Goal: Task Accomplishment & Management: Use online tool/utility

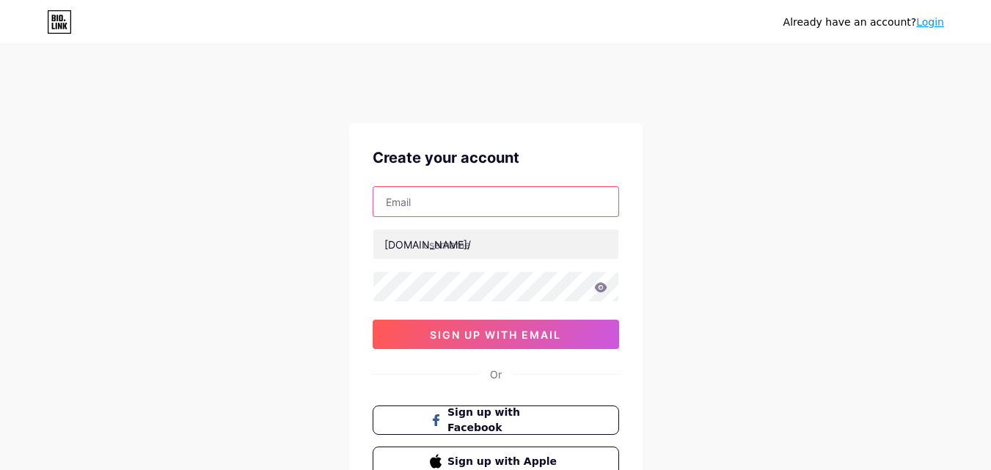
click at [469, 201] on input "text" at bounding box center [495, 201] width 245 height 29
type input "[EMAIL_ADDRESS][DOMAIN_NAME]"
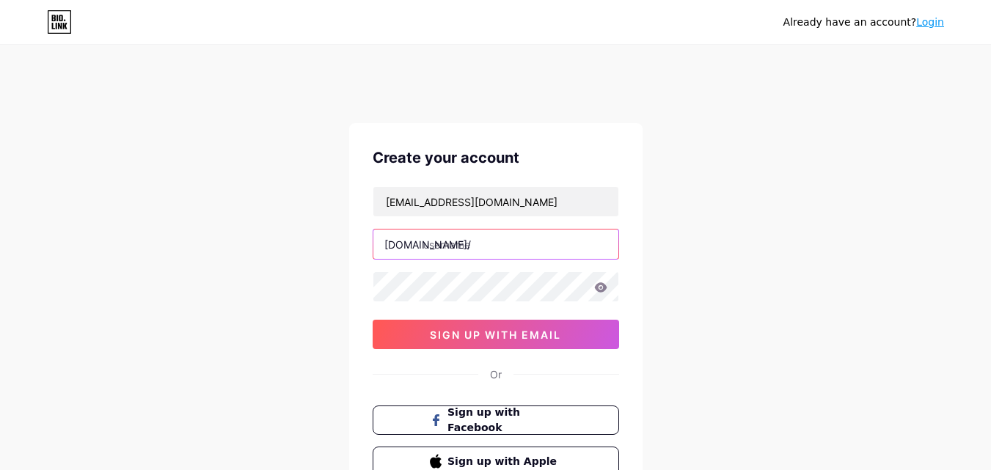
click at [450, 246] on input "text" at bounding box center [495, 244] width 245 height 29
paste input "bettymillercleaning"
type input "bettymillercleaning"
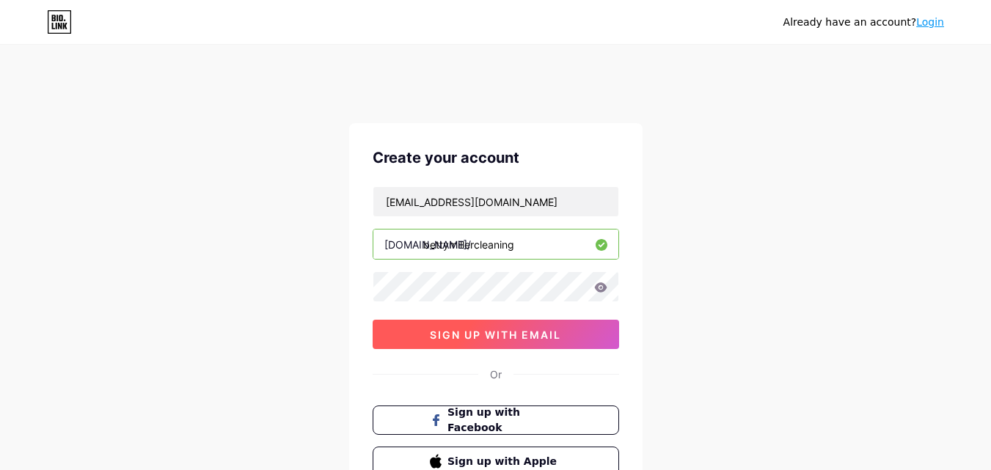
click at [433, 325] on button "sign up with email" at bounding box center [496, 334] width 246 height 29
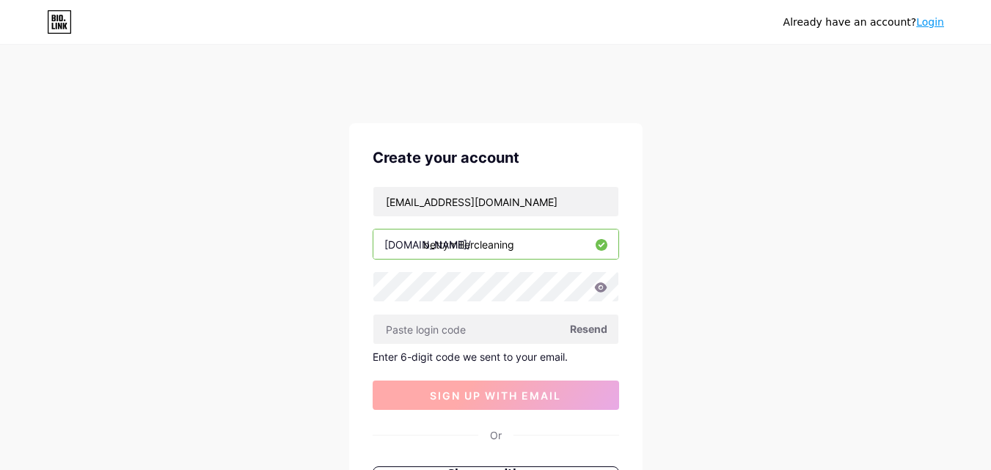
click at [433, 325] on input "text" at bounding box center [495, 329] width 245 height 29
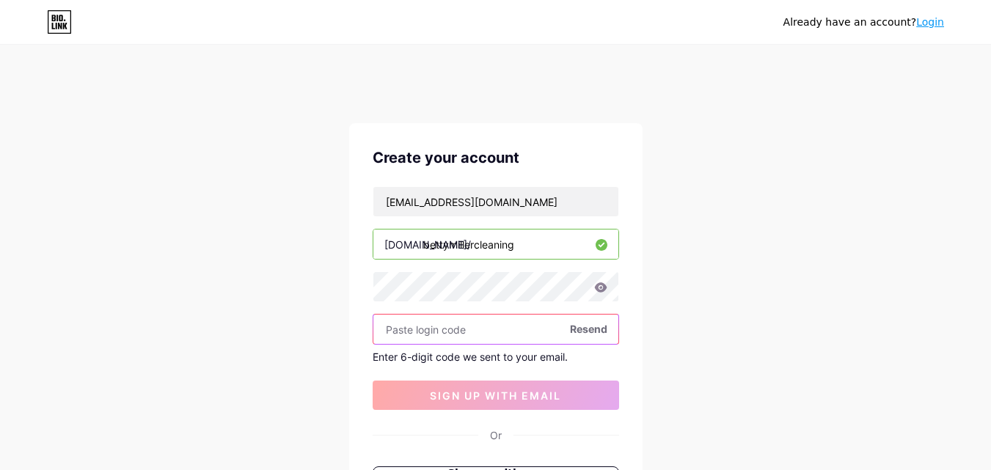
paste input "611473"
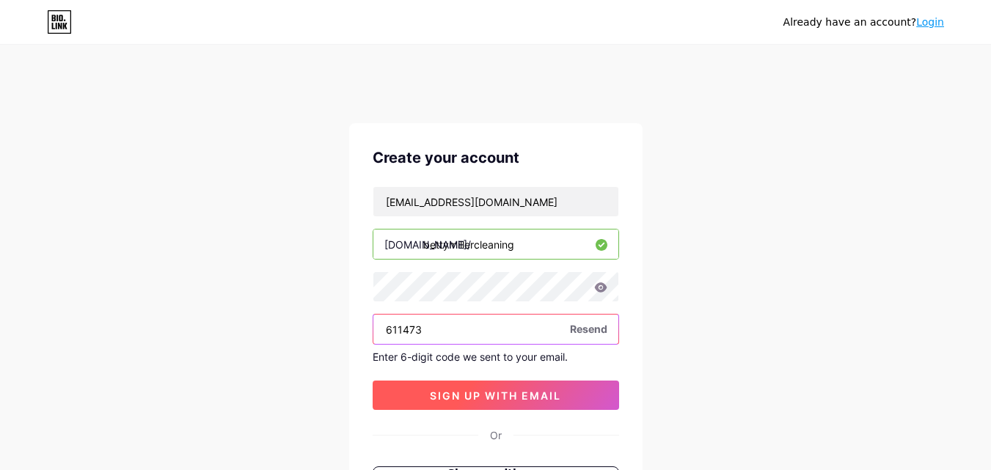
type input "611473"
click at [425, 389] on button "sign up with email" at bounding box center [496, 395] width 246 height 29
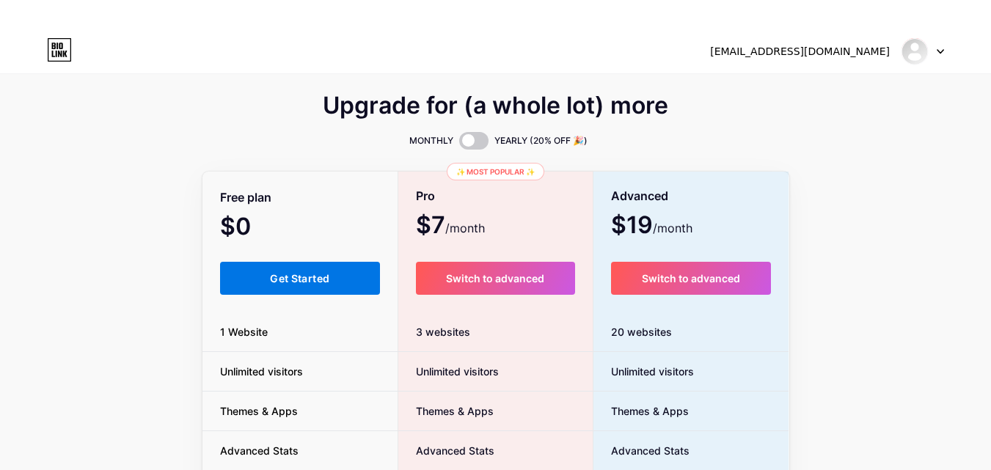
click at [314, 279] on span "Get Started" at bounding box center [299, 278] width 59 height 12
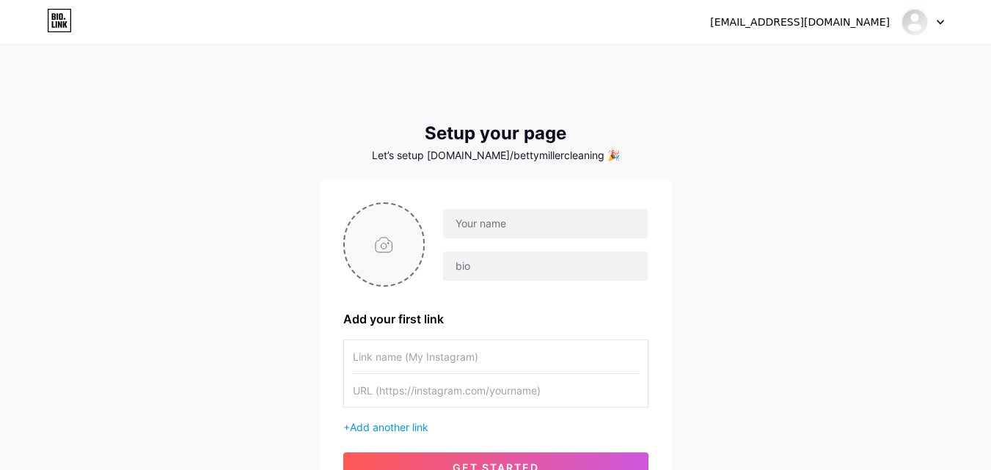
click at [392, 234] on input "file" at bounding box center [384, 244] width 79 height 81
type input "C:\fakepath\Black And White Illustrated Eagle Logo.jpg"
click at [497, 235] on input "text" at bounding box center [545, 223] width 204 height 29
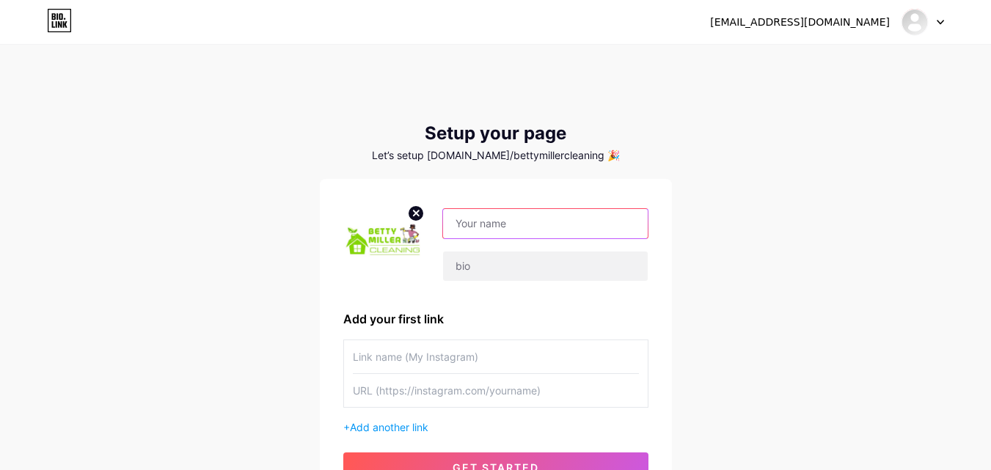
paste input "[PERSON_NAME] Cleaning"
type input "[PERSON_NAME] Cleaning"
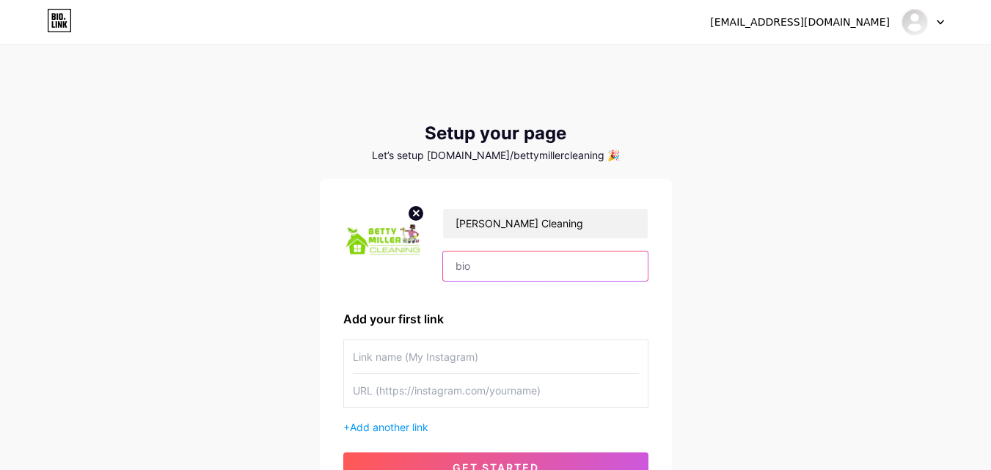
click at [488, 274] on input "text" at bounding box center [545, 266] width 204 height 29
click at [460, 267] on input "text" at bounding box center [545, 266] width 204 height 29
paste input "[PERSON_NAME] Cleaning offers reliable, detailed, and eco-friendly home cleanin…"
type input "[PERSON_NAME] Cleaning offers reliable, detailed, and eco-friendly home cleanin…"
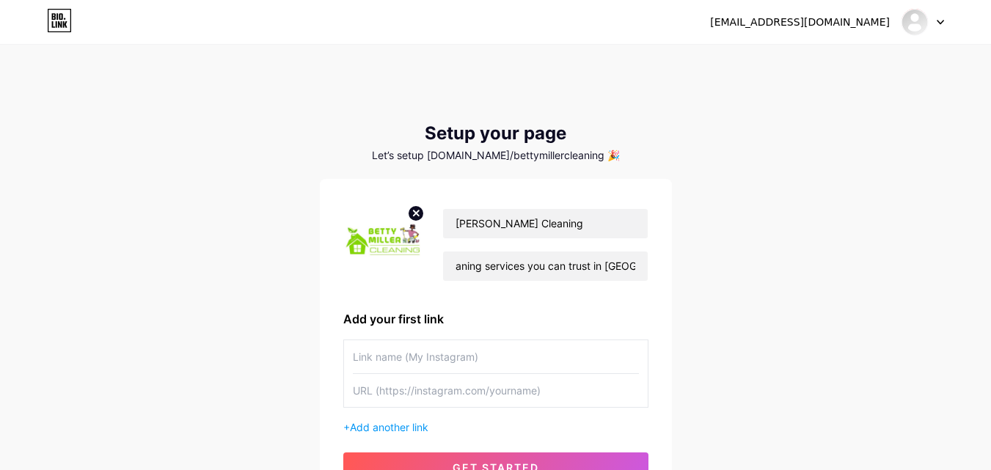
scroll to position [0, 0]
click at [399, 364] on input "text" at bounding box center [496, 356] width 286 height 33
click at [392, 390] on input "text" at bounding box center [496, 390] width 286 height 33
click at [392, 353] on input "text" at bounding box center [496, 356] width 286 height 33
type input "Website"
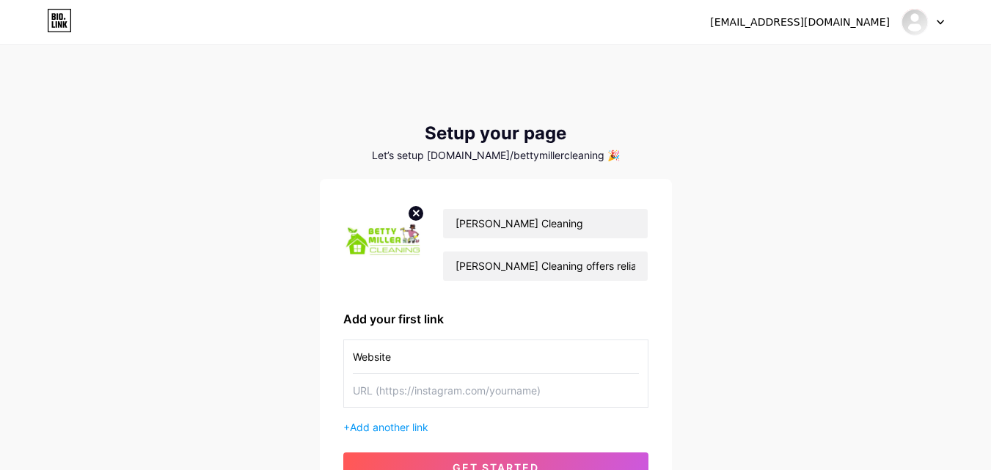
click at [373, 381] on input "text" at bounding box center [496, 390] width 286 height 33
paste input "[URL][DOMAIN_NAME]"
type input "[URL][DOMAIN_NAME]"
click at [532, 313] on div "Add your first link" at bounding box center [495, 319] width 305 height 18
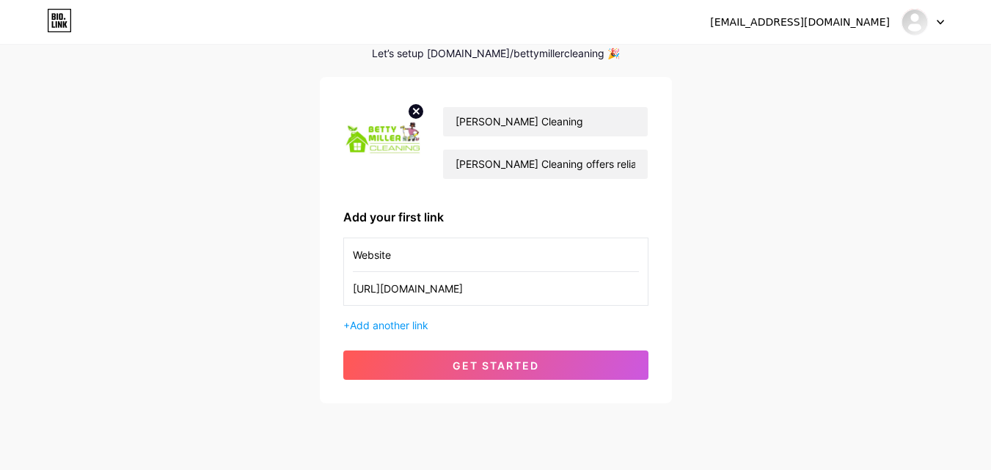
scroll to position [103, 0]
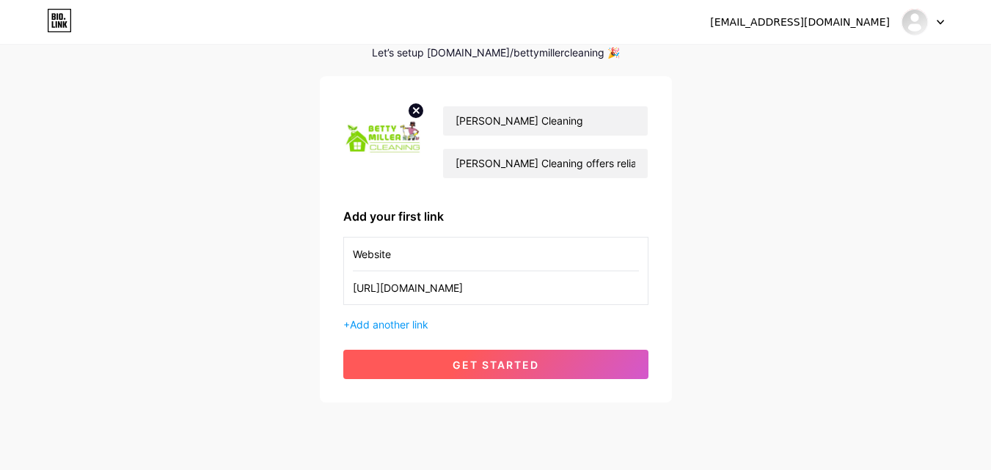
click at [428, 364] on button "get started" at bounding box center [495, 364] width 305 height 29
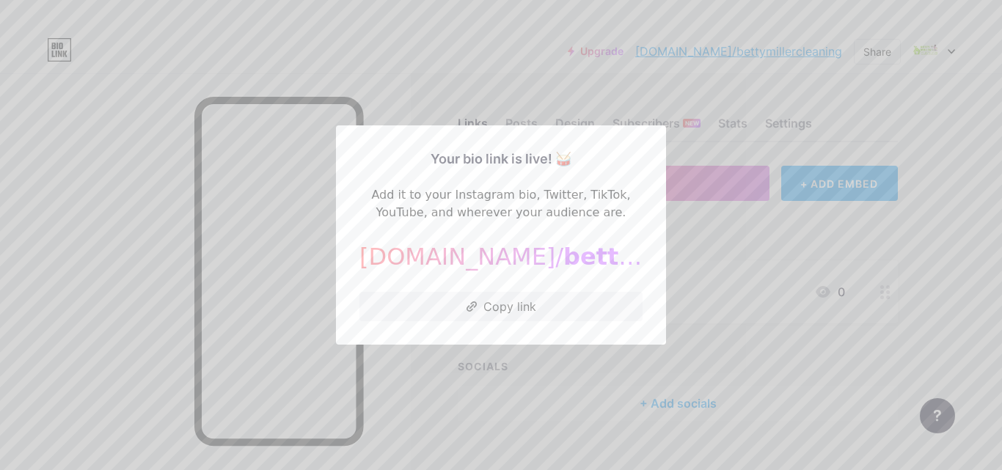
drag, startPoint x: 428, startPoint y: 364, endPoint x: 718, endPoint y: 226, distance: 321.8
click at [718, 226] on div at bounding box center [501, 235] width 1002 height 470
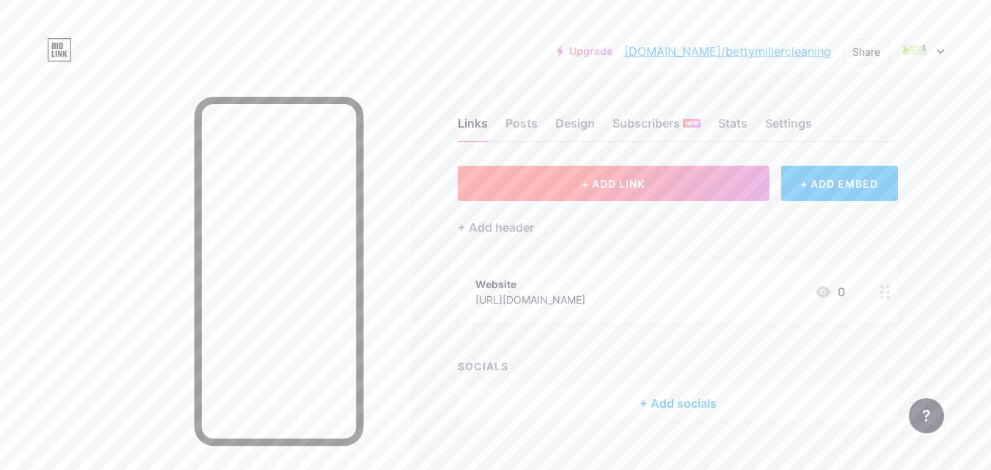
click at [683, 179] on button "+ ADD LINK" at bounding box center [614, 183] width 312 height 35
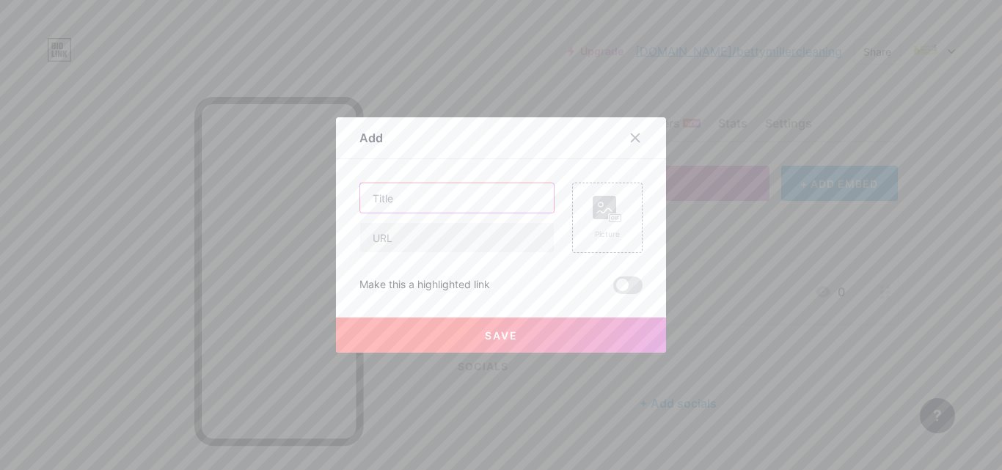
click at [451, 196] on input "text" at bounding box center [457, 197] width 194 height 29
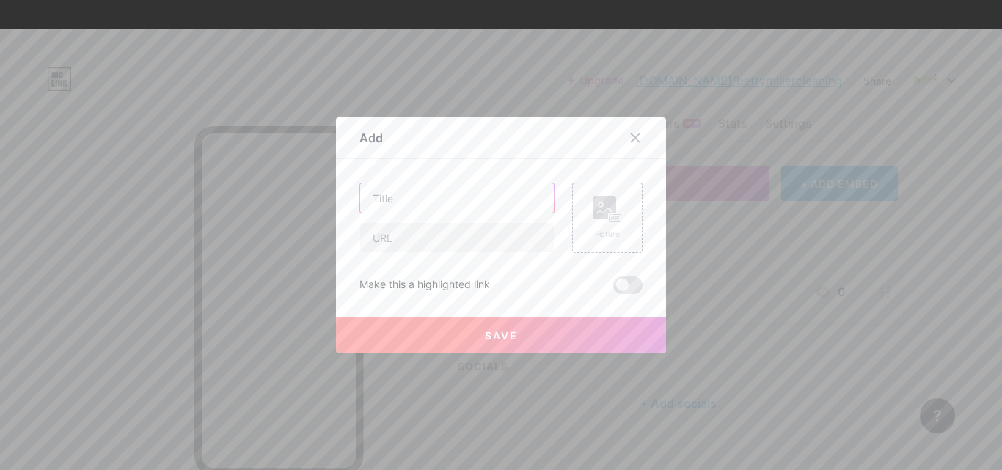
paste input "House Cleaners Near Me in [GEOGRAPHIC_DATA] – Trusted Experts for Spotless Resu…"
type input "House Cleaners Near Me in [GEOGRAPHIC_DATA] – Trusted Experts for Spotless Resu…"
click at [439, 235] on input "text" at bounding box center [457, 237] width 194 height 29
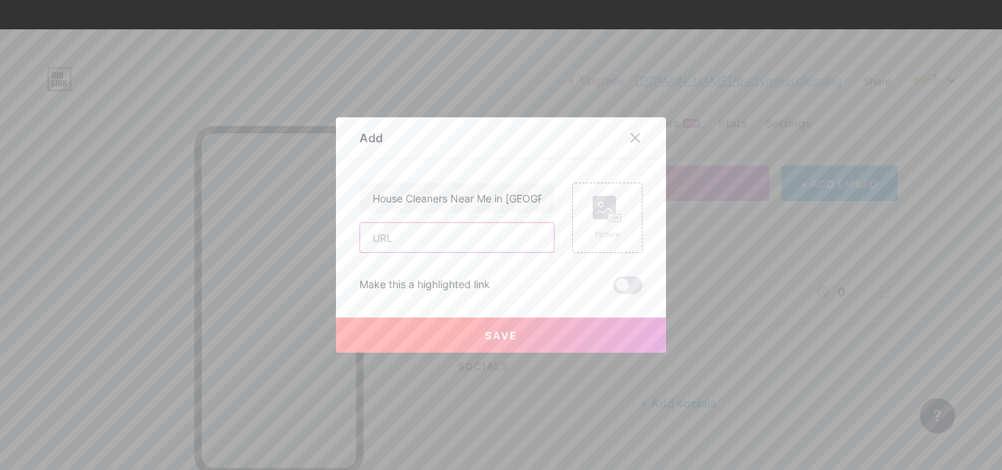
paste input "[URL][DOMAIN_NAME]"
type input "[URL][DOMAIN_NAME]"
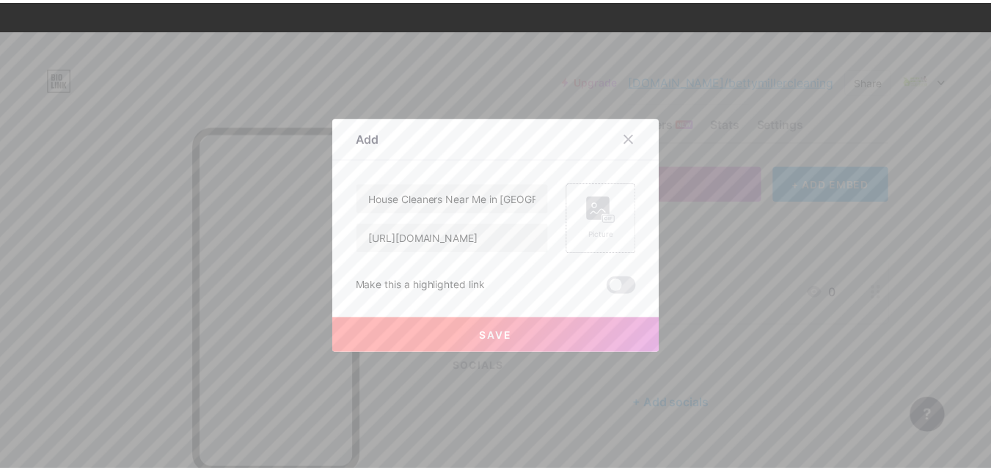
scroll to position [0, 0]
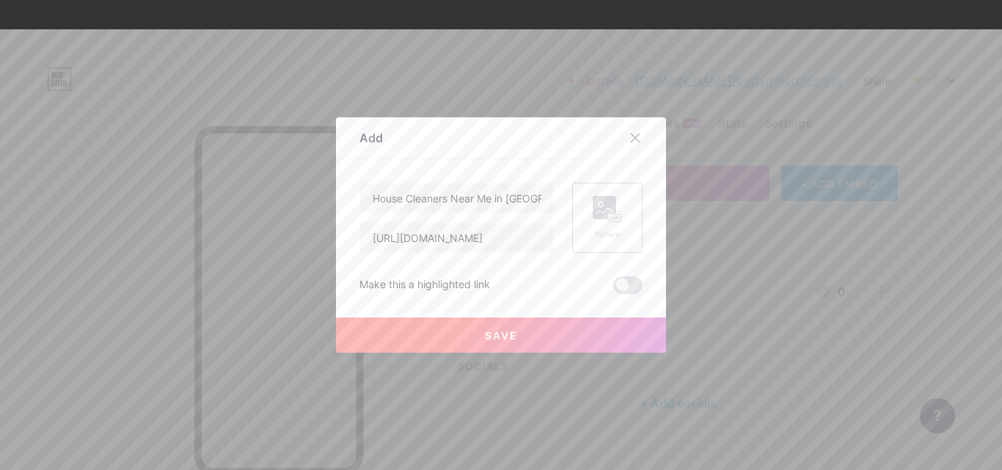
click at [617, 223] on div "Picture" at bounding box center [607, 218] width 70 height 70
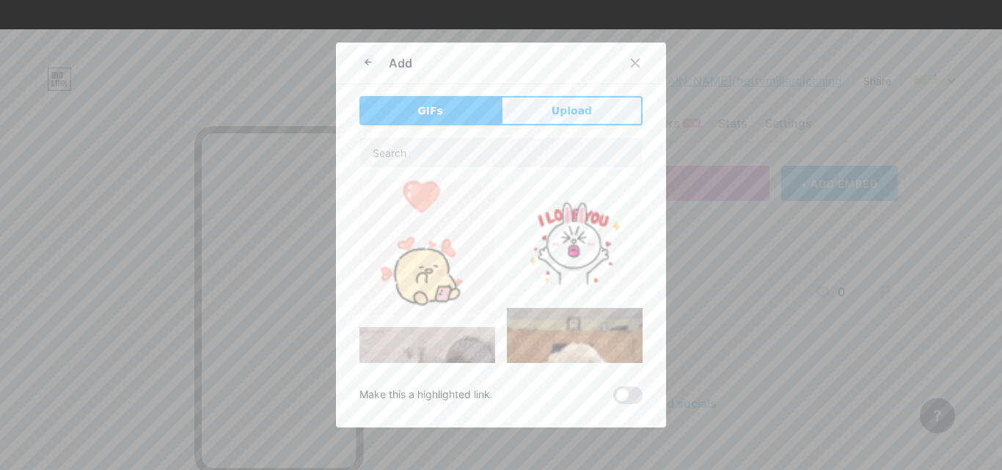
click at [543, 114] on button "Upload" at bounding box center [572, 110] width 142 height 29
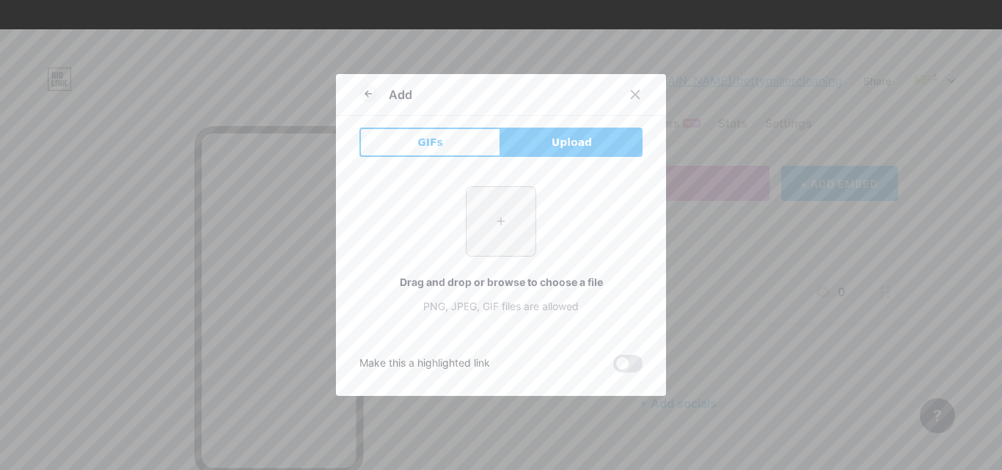
click at [499, 211] on input "file" at bounding box center [500, 221] width 69 height 69
type input "C:\fakepath\Black And White Illustrated Eagle Logo.jpg"
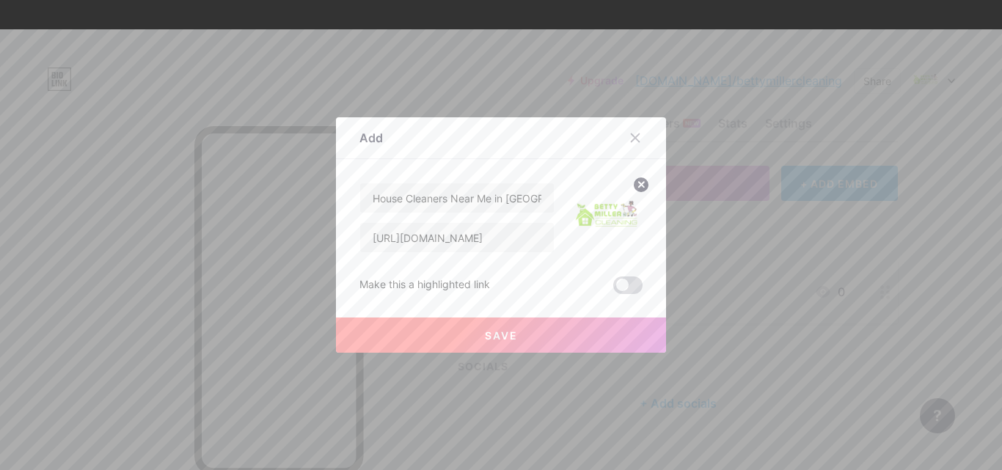
click at [620, 282] on span at bounding box center [627, 285] width 29 height 18
click at [613, 289] on input "checkbox" at bounding box center [613, 289] width 0 height 0
click at [639, 186] on icon at bounding box center [641, 184] width 5 height 5
click at [609, 204] on rect at bounding box center [604, 207] width 23 height 23
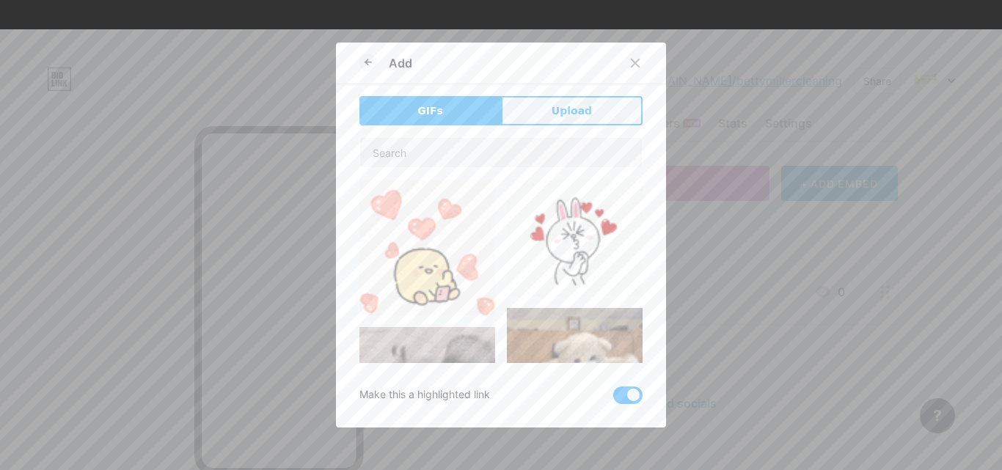
click at [553, 105] on span "Upload" at bounding box center [571, 110] width 40 height 15
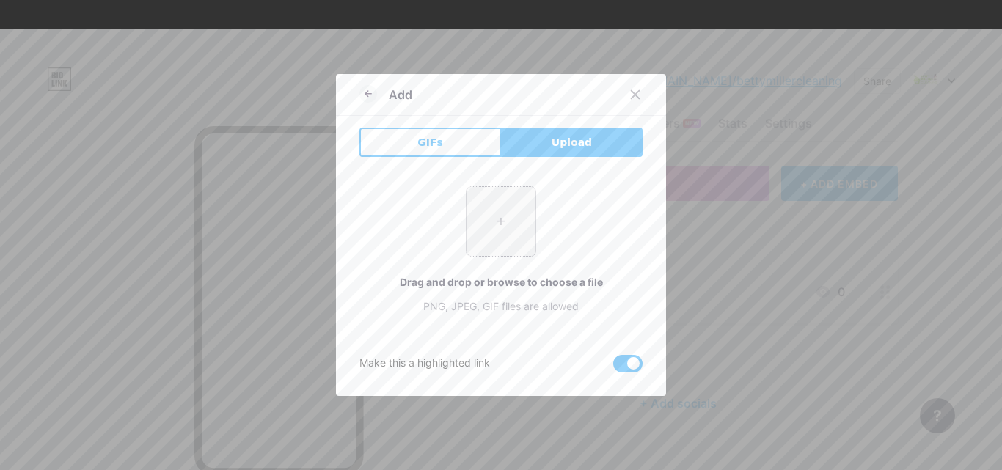
click at [488, 199] on input "file" at bounding box center [500, 221] width 69 height 69
type input "C:\fakepath\483367177_1090849486420107_658162100563585723_n.jpg"
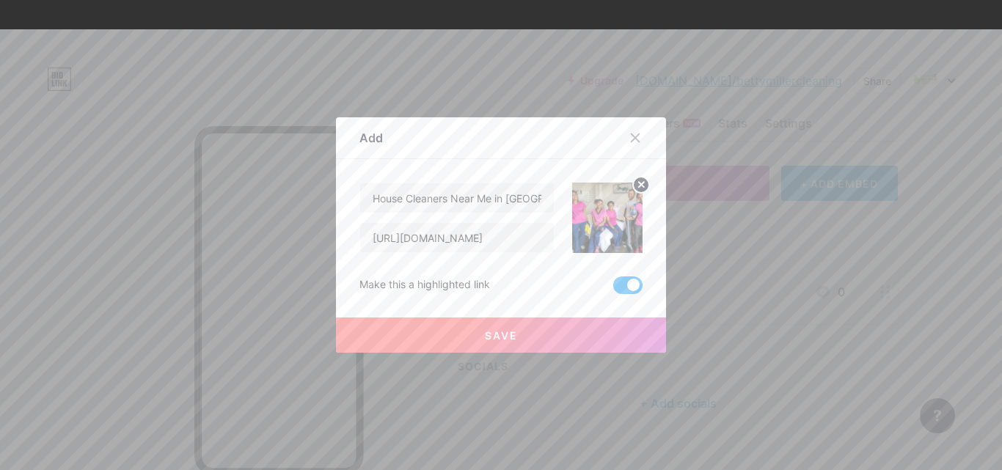
click at [523, 337] on button "Save" at bounding box center [501, 335] width 330 height 35
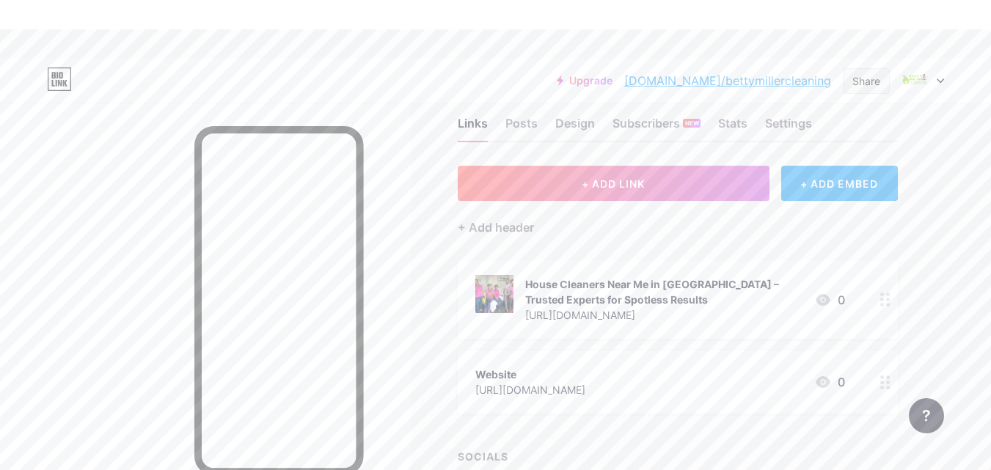
click at [877, 81] on div "Share" at bounding box center [866, 80] width 28 height 15
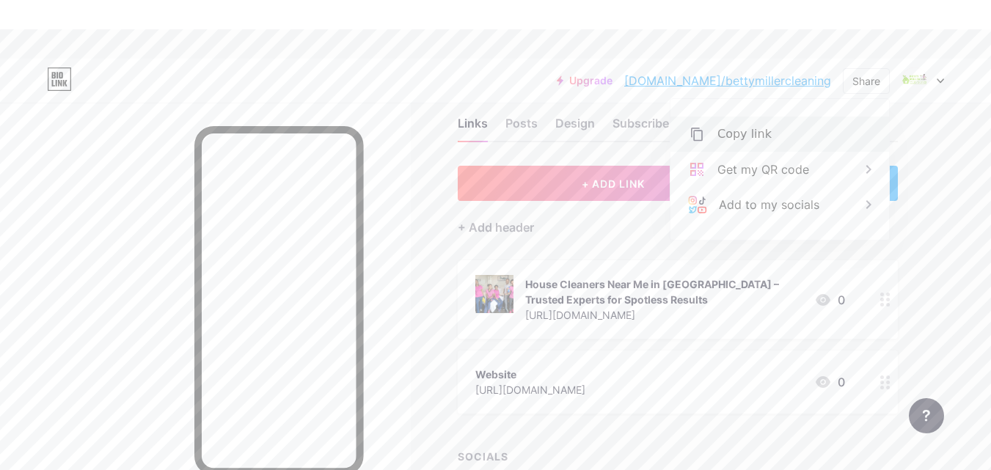
click at [743, 123] on div "Copy link" at bounding box center [779, 134] width 219 height 35
